Goal: Transaction & Acquisition: Purchase product/service

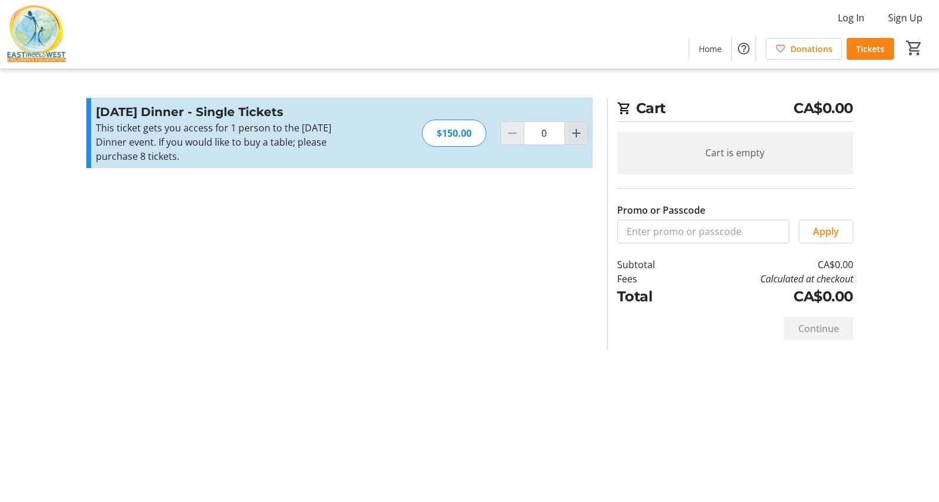
click at [580, 133] on mat-icon "Increment by one" at bounding box center [576, 133] width 14 height 14
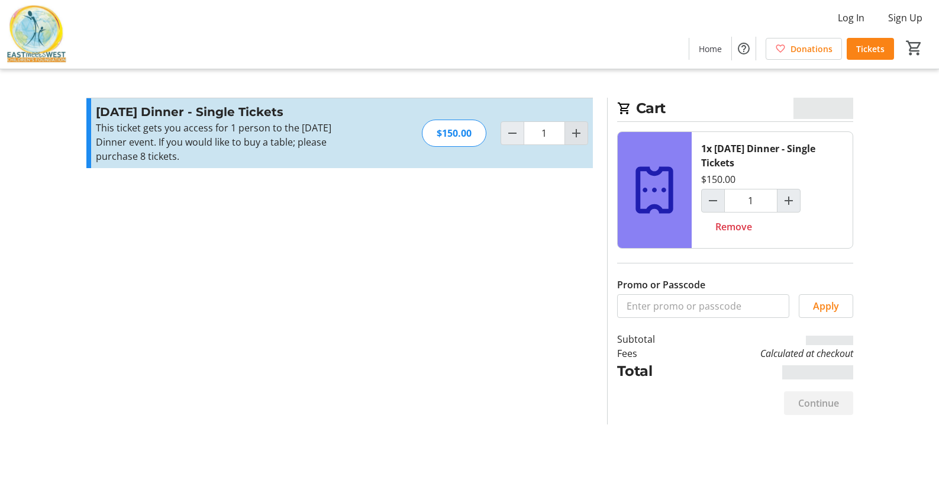
click at [580, 133] on mat-icon "Increment by one" at bounding box center [576, 133] width 14 height 14
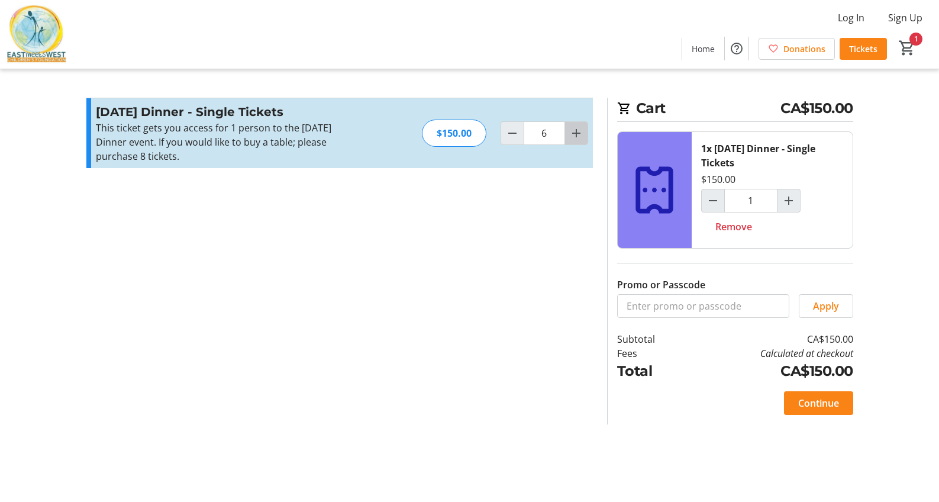
click at [580, 133] on mat-icon "Increment by one" at bounding box center [576, 133] width 14 height 14
type input "8"
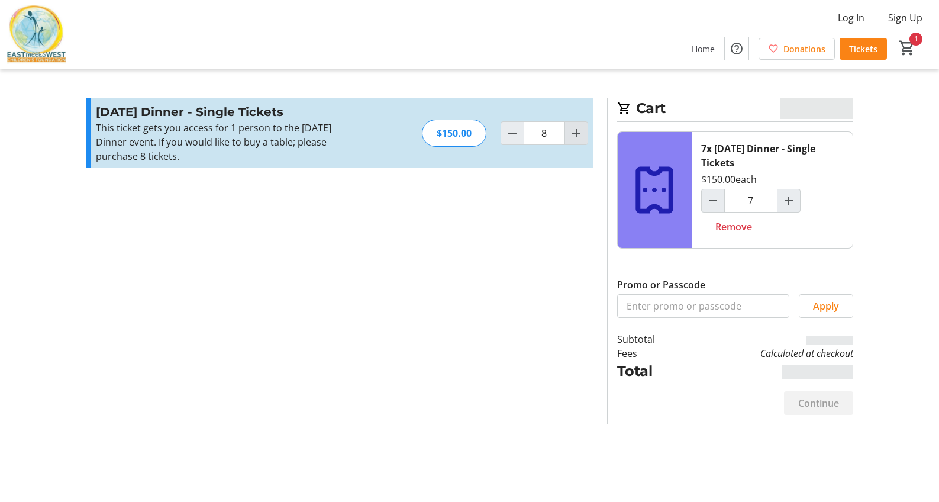
type input "8"
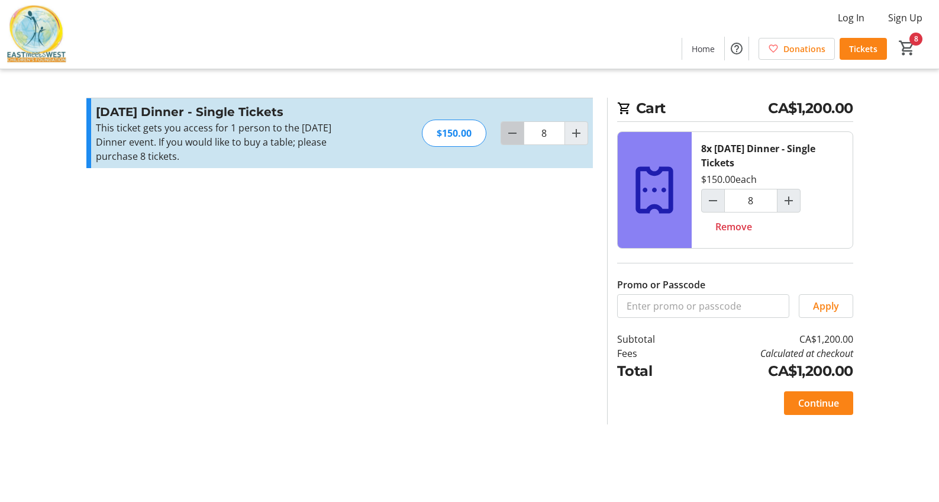
click at [505, 137] on mat-icon "Decrement by one" at bounding box center [512, 133] width 14 height 14
click at [508, 135] on mat-icon "Decrement by one" at bounding box center [512, 133] width 14 height 14
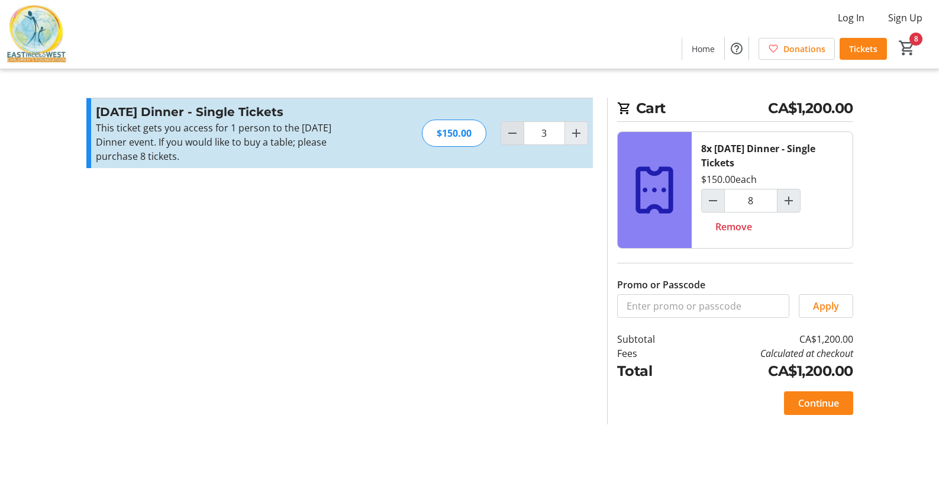
click at [508, 135] on mat-icon "Decrement by one" at bounding box center [512, 133] width 14 height 14
type input "2"
type input "3"
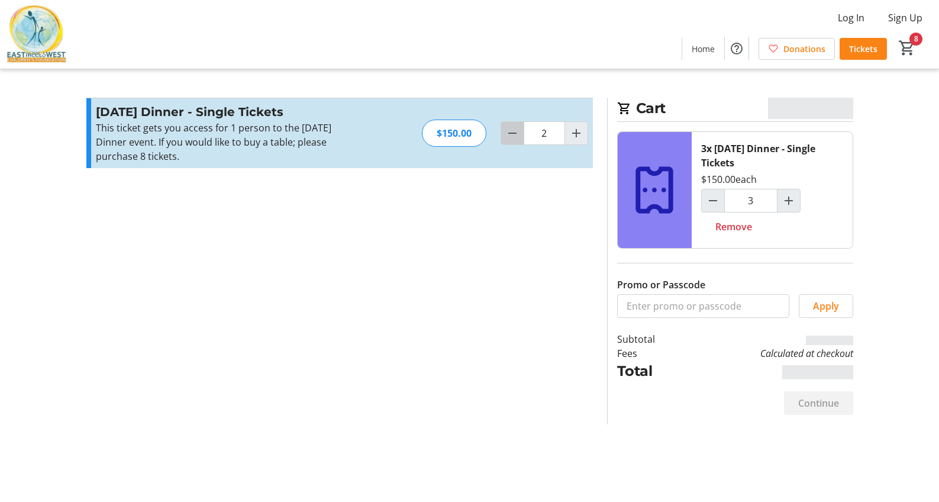
click at [508, 135] on mat-icon "Decrement by one" at bounding box center [512, 133] width 14 height 14
type input "1"
